Goal: Check status

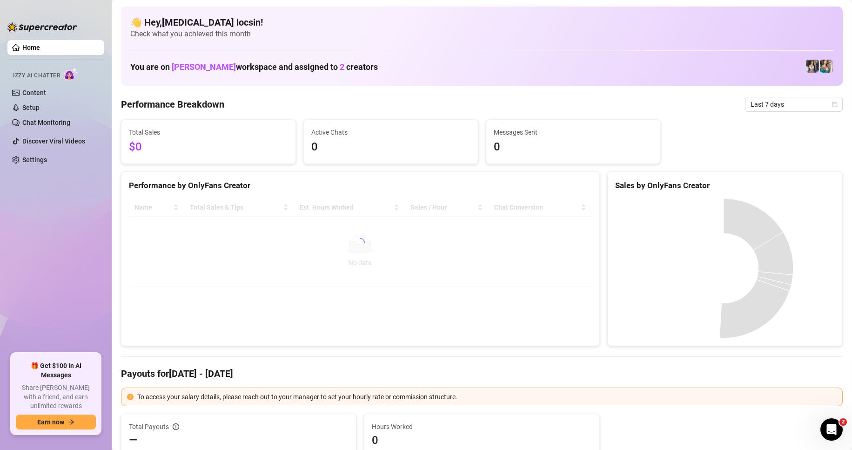
click at [782, 105] on span "Last 7 days" at bounding box center [794, 104] width 87 height 14
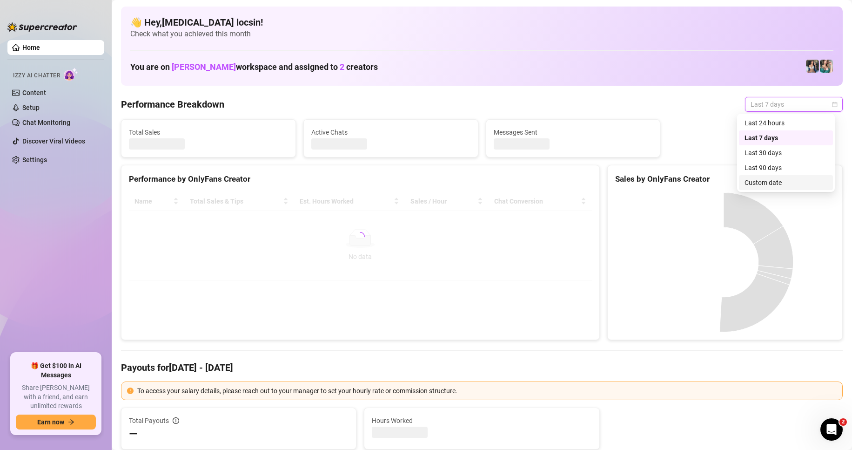
click at [776, 181] on div "Custom date" at bounding box center [786, 182] width 83 height 10
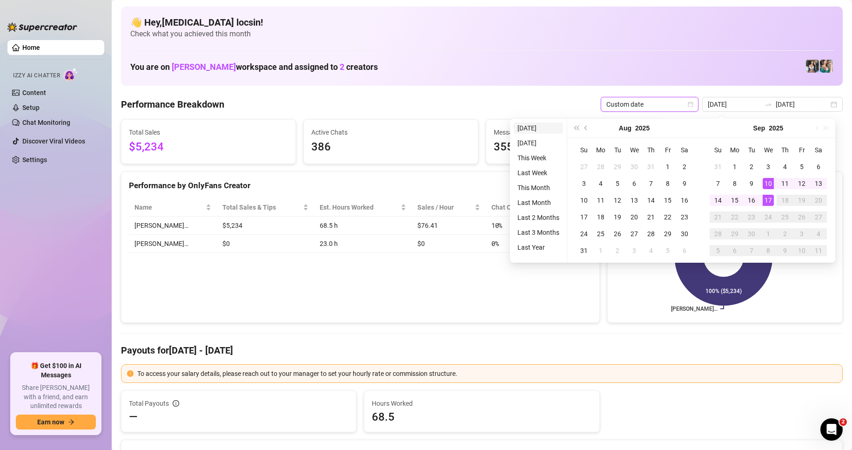
type input "2025-09-17"
click at [533, 123] on li "Today" at bounding box center [538, 127] width 49 height 11
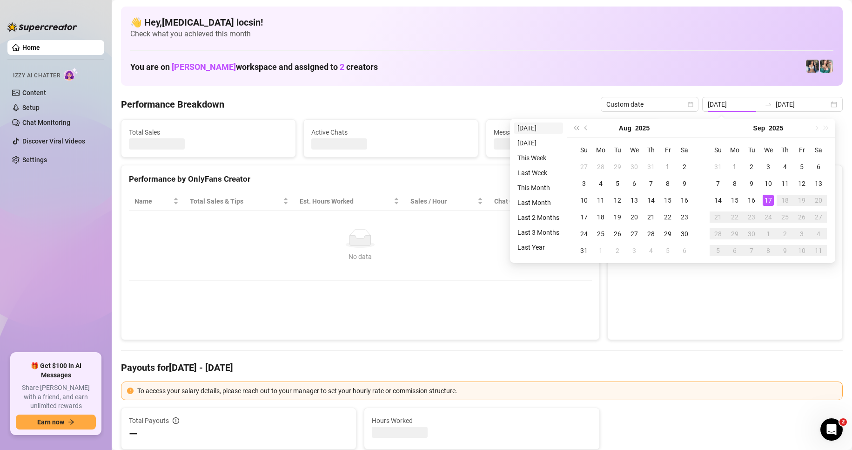
type input "2025-09-17"
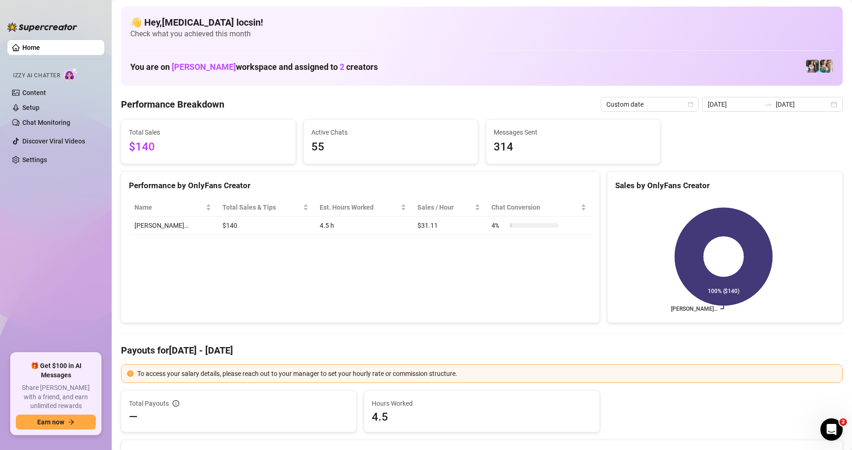
click at [351, 261] on div "Performance by OnlyFans Creator Name Total Sales & Tips Est. Hours Worked Sales…" at bounding box center [360, 247] width 479 height 152
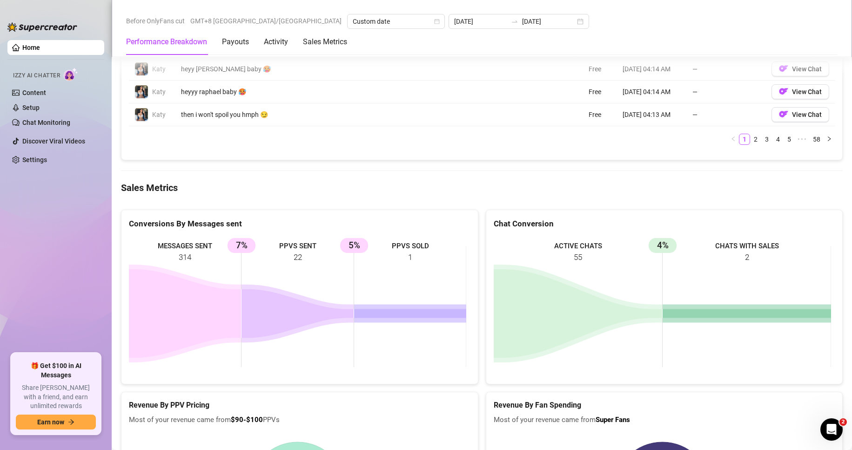
scroll to position [1086, 0]
